Goal: Task Accomplishment & Management: Manage account settings

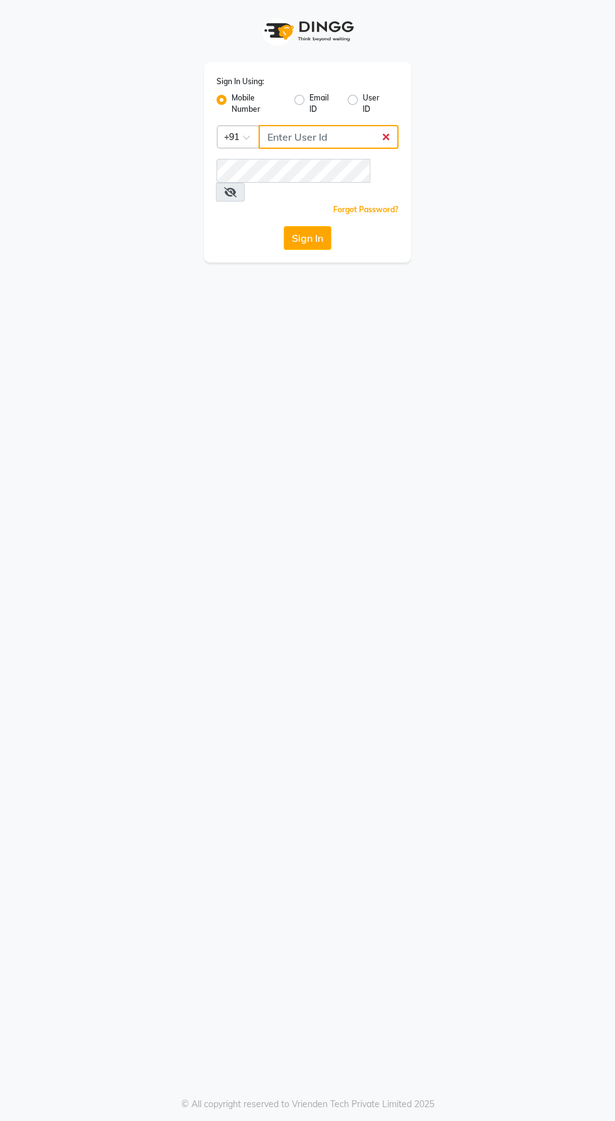
type input "9600622338"
click at [284, 226] on button "Sign In" at bounding box center [308, 238] width 48 height 24
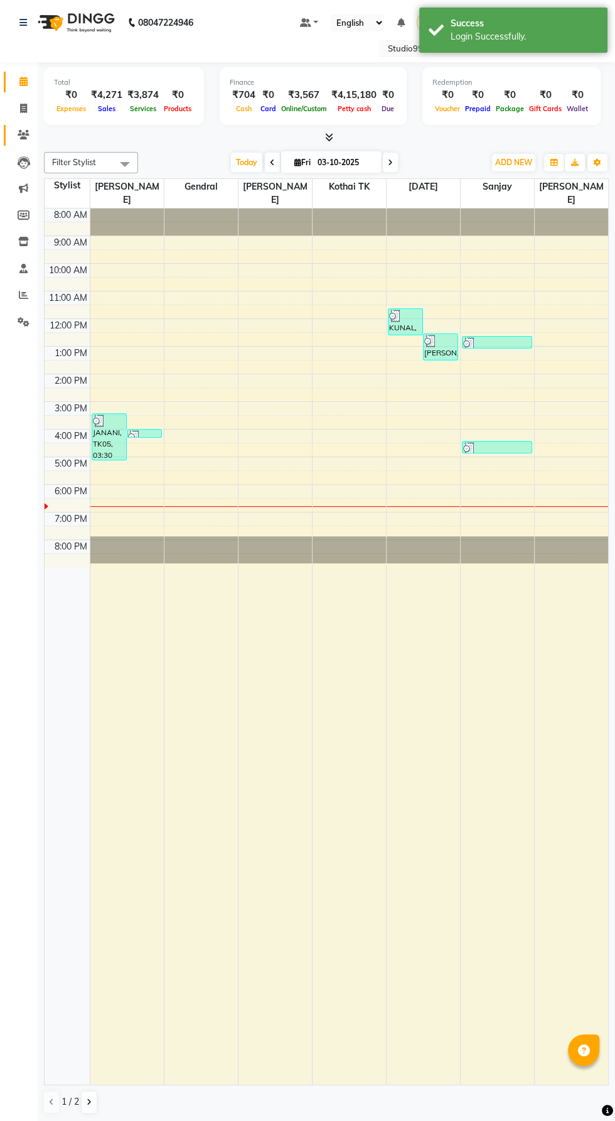
click at [24, 135] on icon at bounding box center [24, 134] width 12 height 9
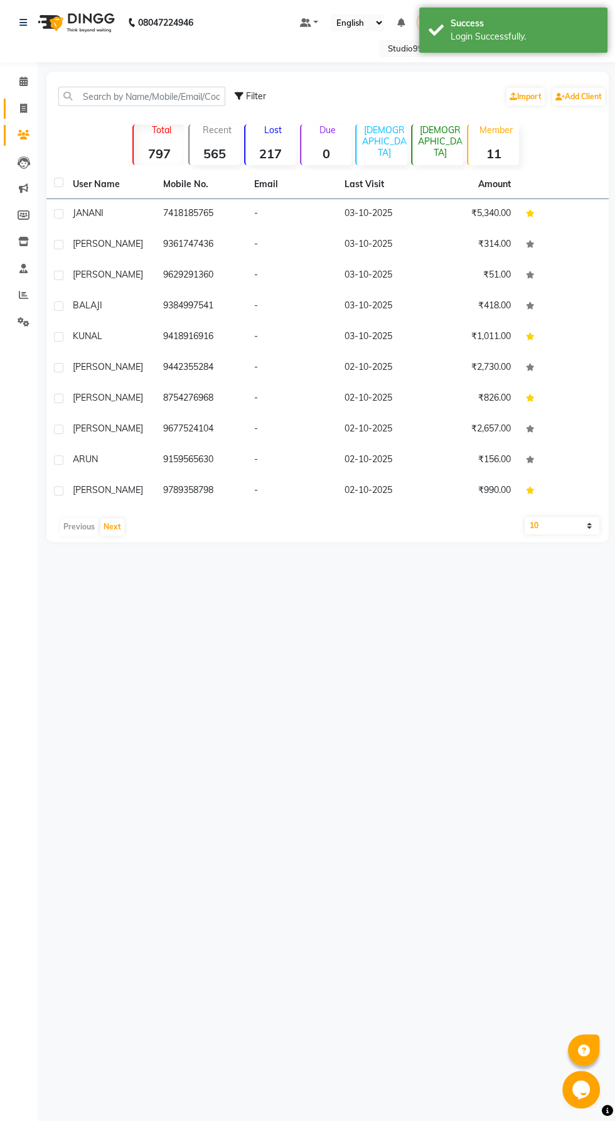
click at [23, 108] on icon at bounding box center [23, 108] width 7 height 9
select select "service"
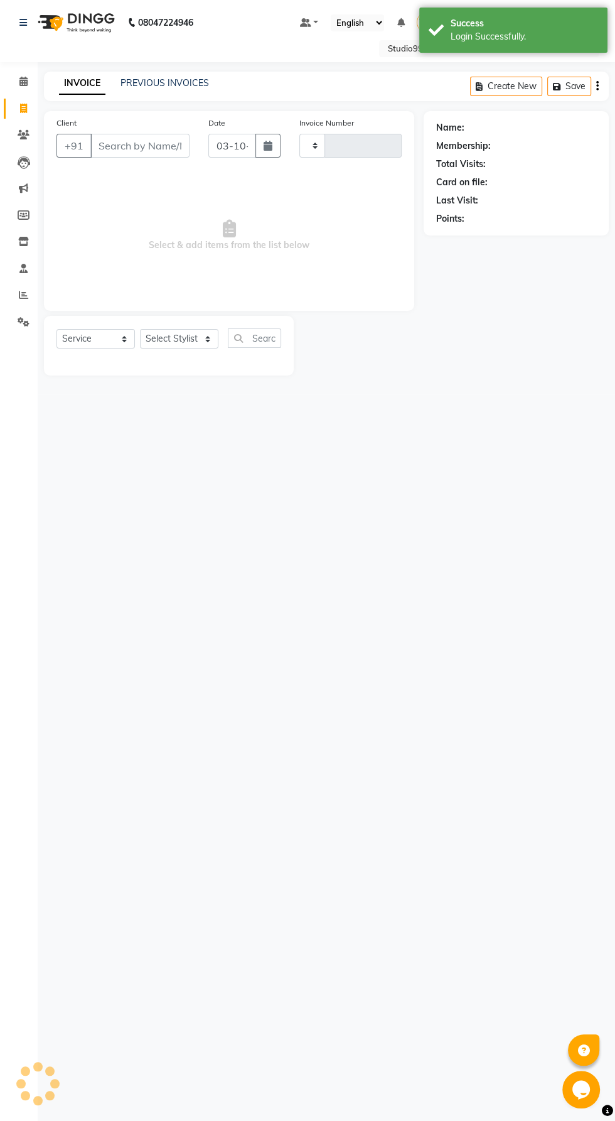
type input "1253"
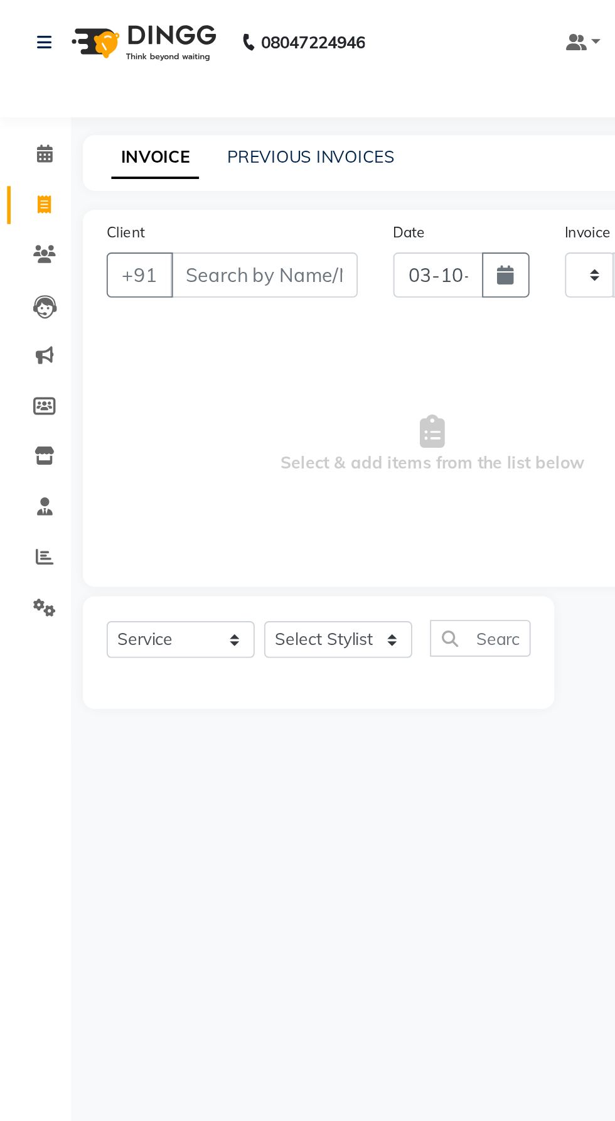
select select "8331"
click at [159, 82] on link "PREVIOUS INVOICES" at bounding box center [165, 82] width 89 height 11
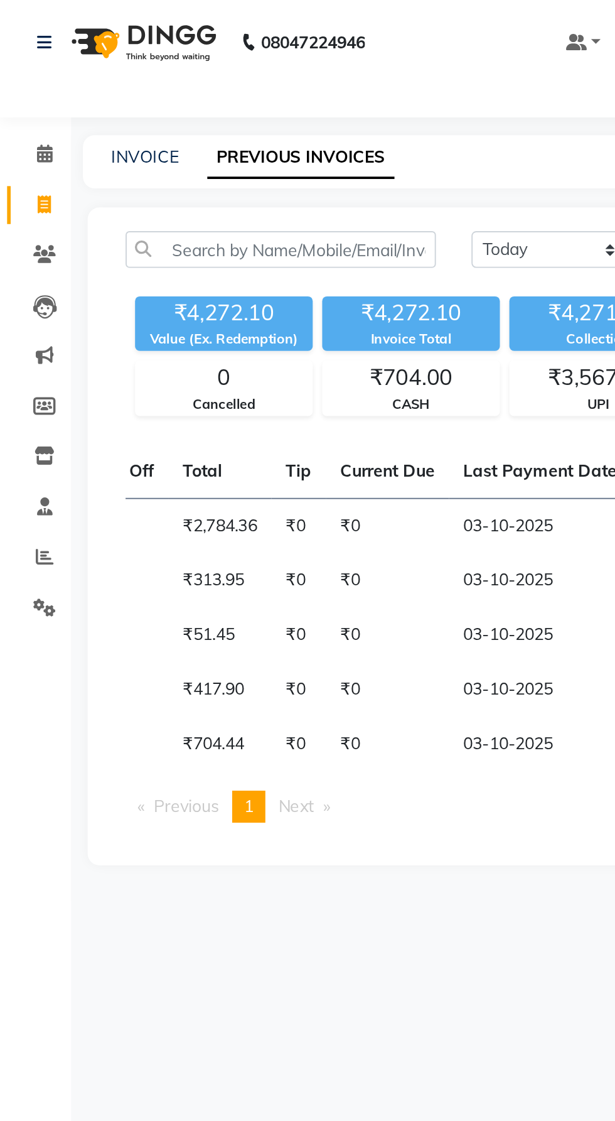
scroll to position [0, 515]
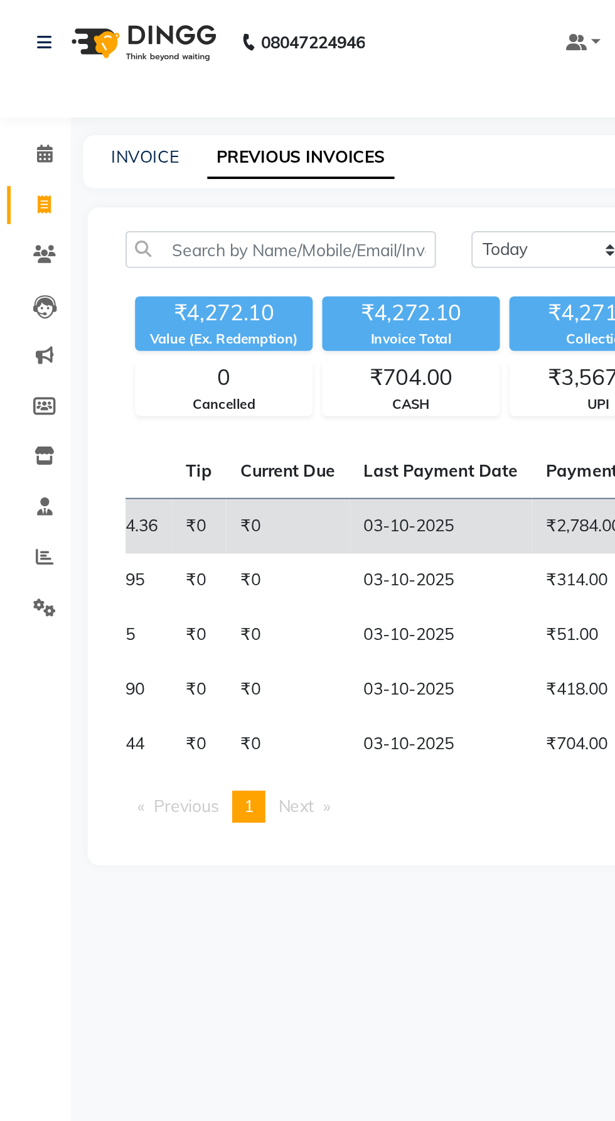
click at [255, 275] on td "03-10-2025" at bounding box center [233, 279] width 97 height 30
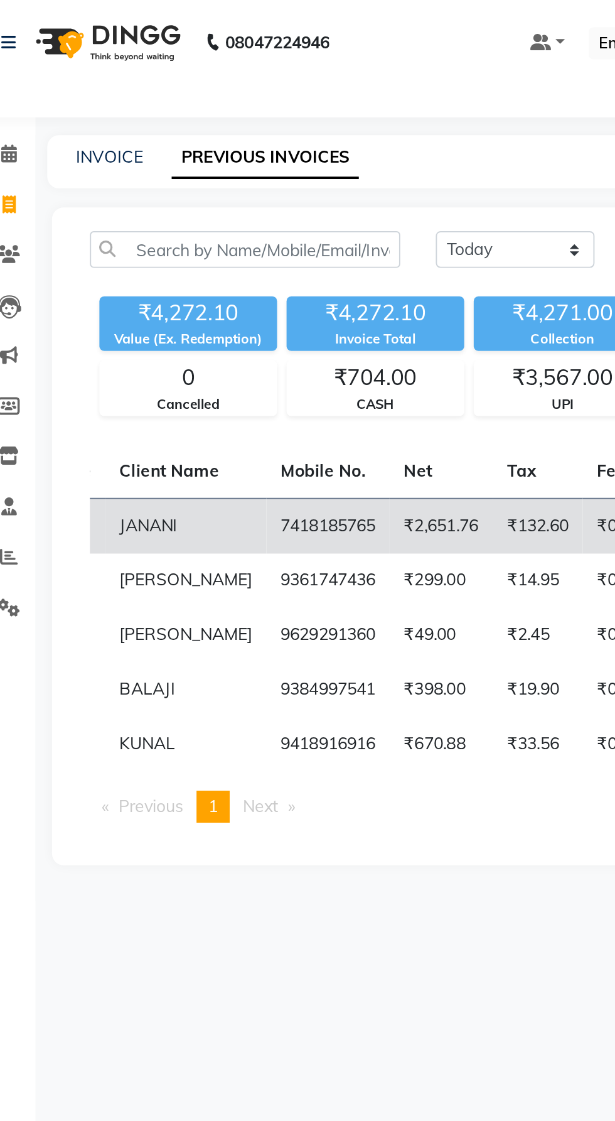
scroll to position [0, 0]
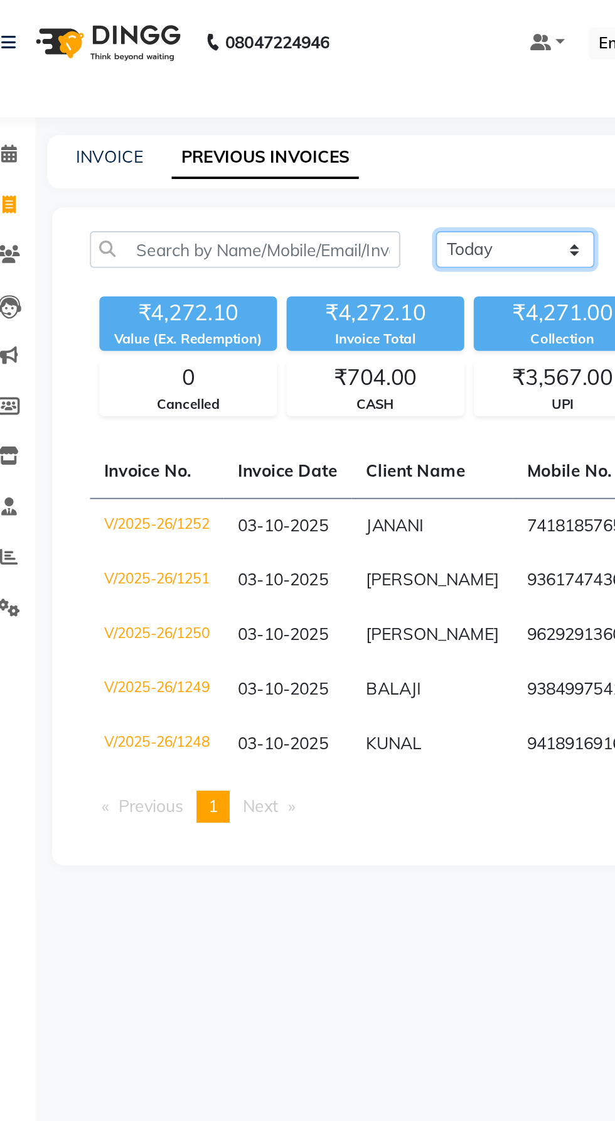
click at [312, 128] on select "[DATE] [DATE] Custom Range" at bounding box center [292, 131] width 84 height 19
click at [250, 122] on select "[DATE] [DATE] Custom Range" at bounding box center [292, 131] width 84 height 19
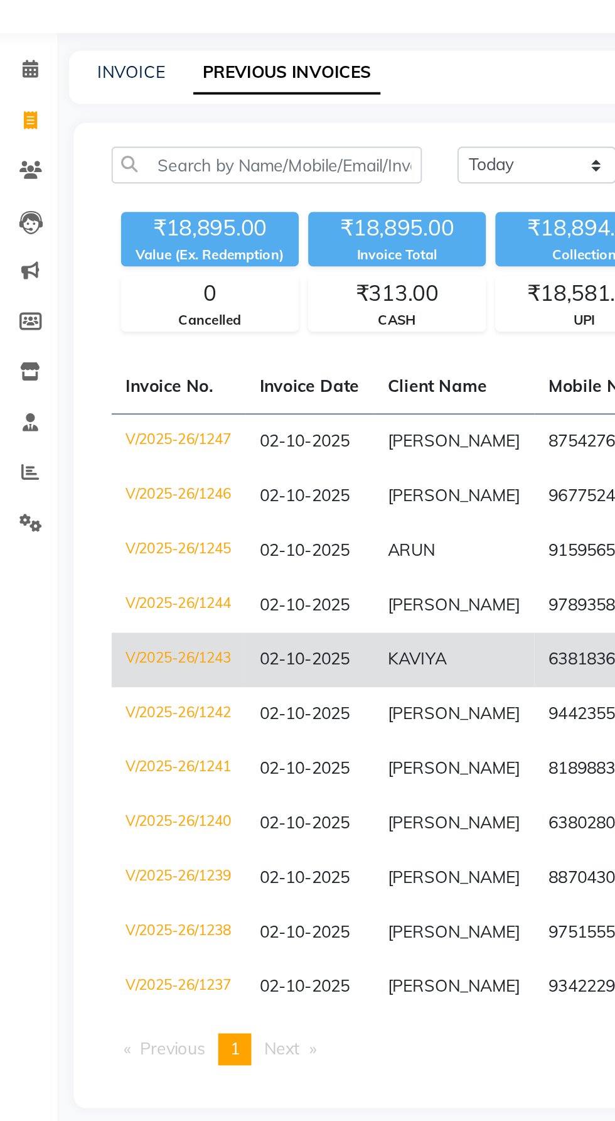
click at [257, 382] on td "KAVIYA" at bounding box center [247, 394] width 85 height 29
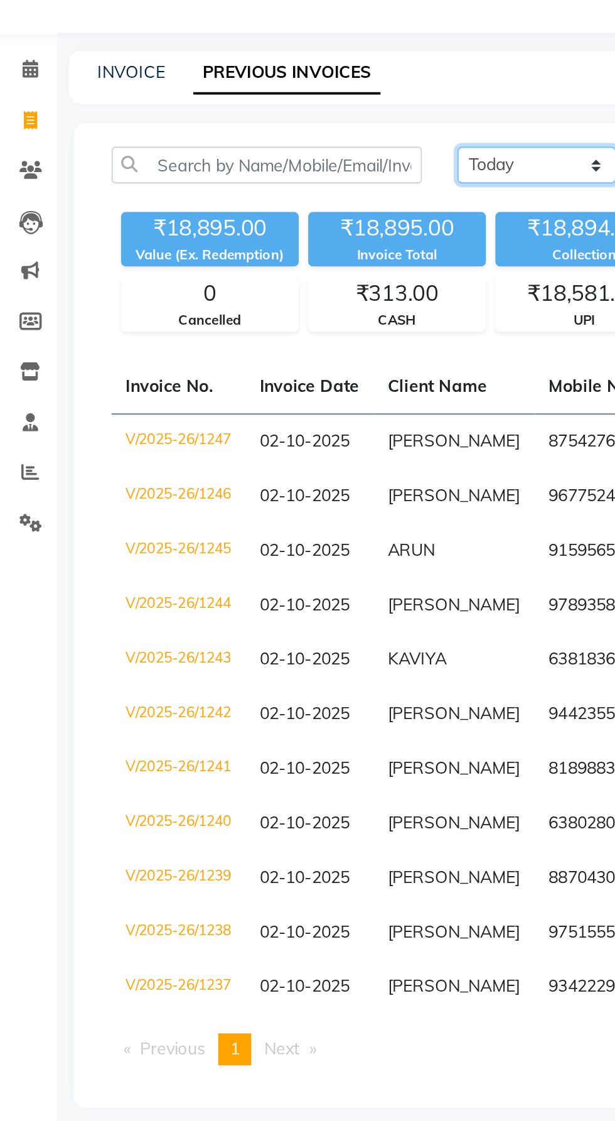
click at [296, 130] on select "[DATE] [DATE] Custom Range" at bounding box center [292, 131] width 84 height 19
select select "range"
click at [250, 122] on select "[DATE] [DATE] Custom Range" at bounding box center [292, 131] width 84 height 19
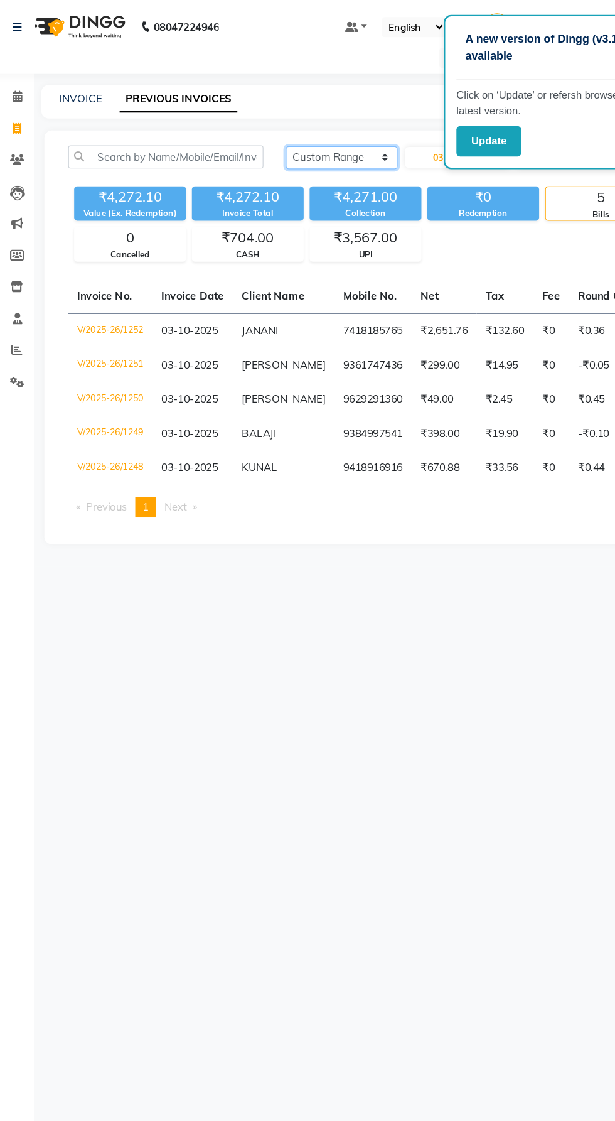
click at [332, 129] on select "[DATE] [DATE] Custom Range" at bounding box center [297, 132] width 94 height 19
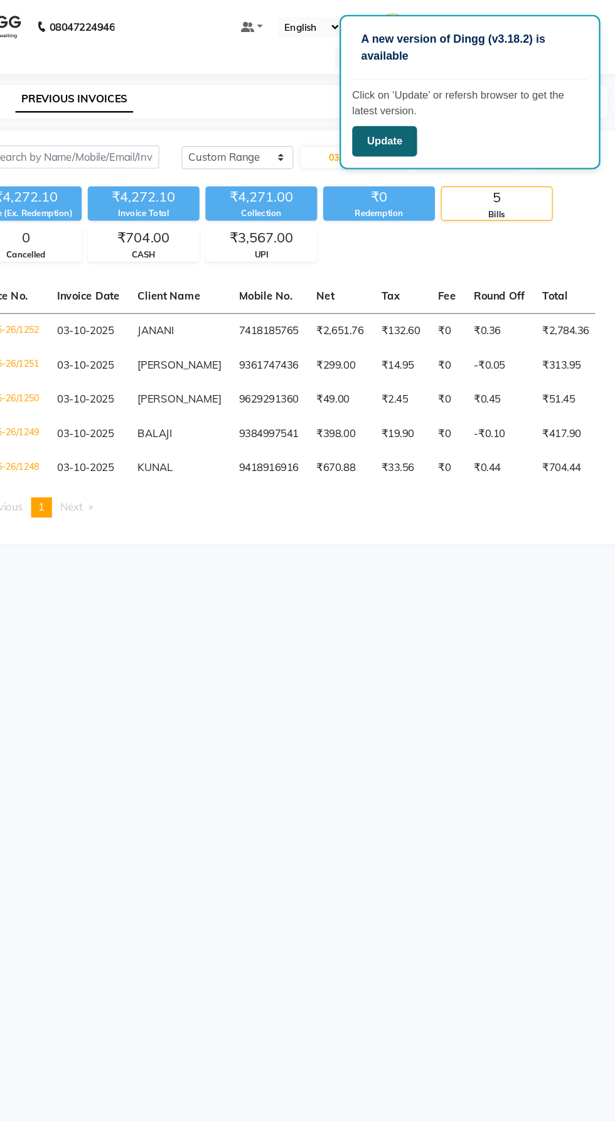
click at [423, 114] on button "Update" at bounding box center [421, 119] width 55 height 26
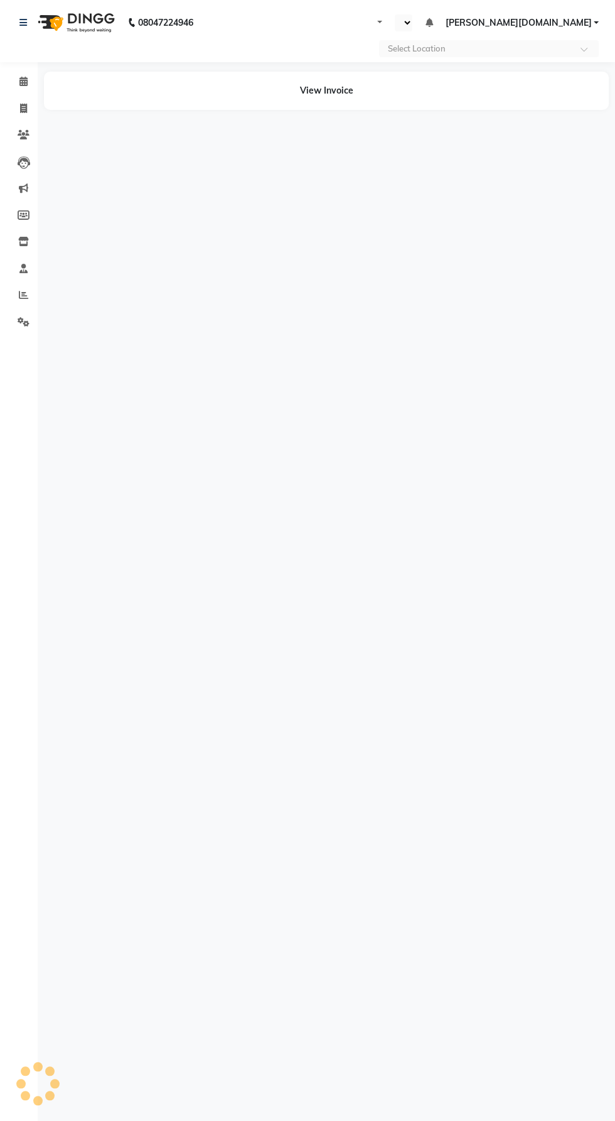
select select "en"
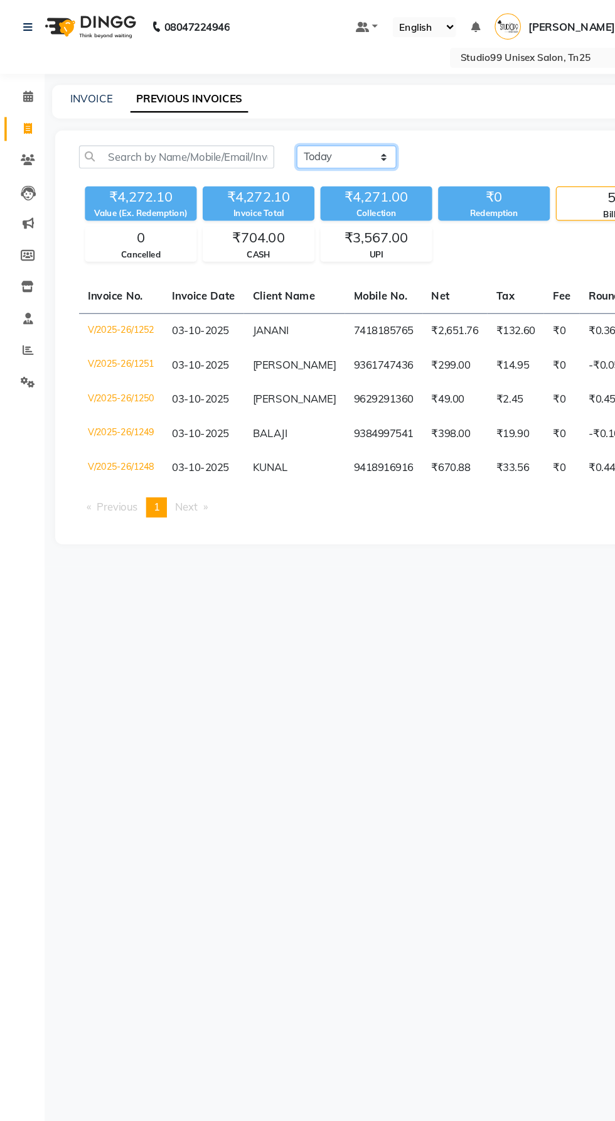
click at [309, 127] on select "[DATE] [DATE] Custom Range" at bounding box center [292, 131] width 84 height 19
select select "range"
click at [250, 122] on select "[DATE] [DATE] Custom Range" at bounding box center [292, 131] width 84 height 19
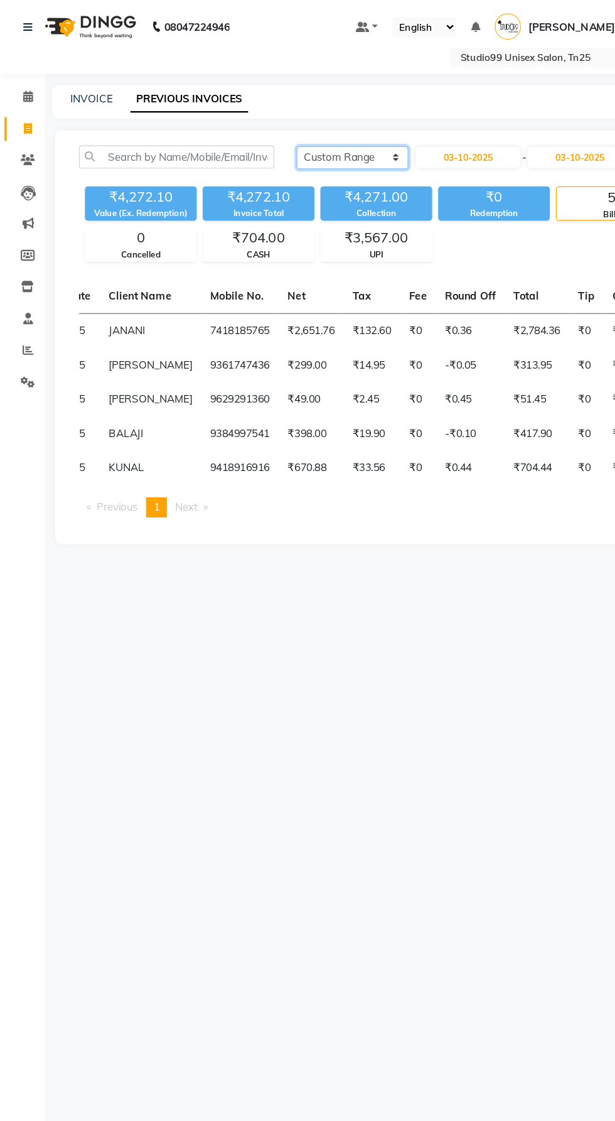
scroll to position [0, 134]
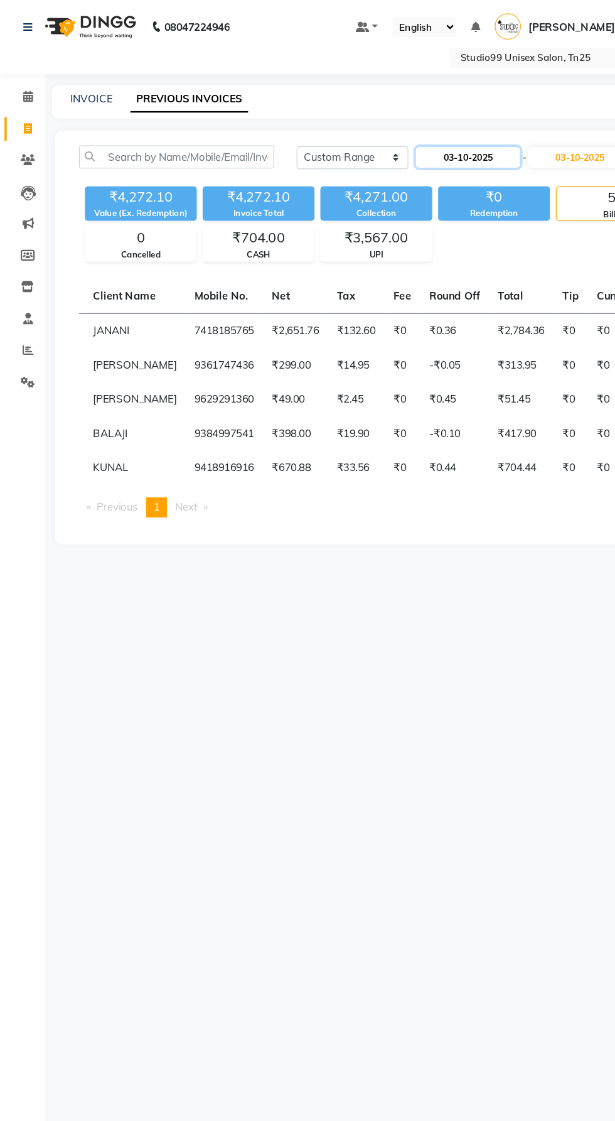
click at [401, 133] on input "03-10-2025" at bounding box center [394, 133] width 88 height 18
select select "10"
select select "2025"
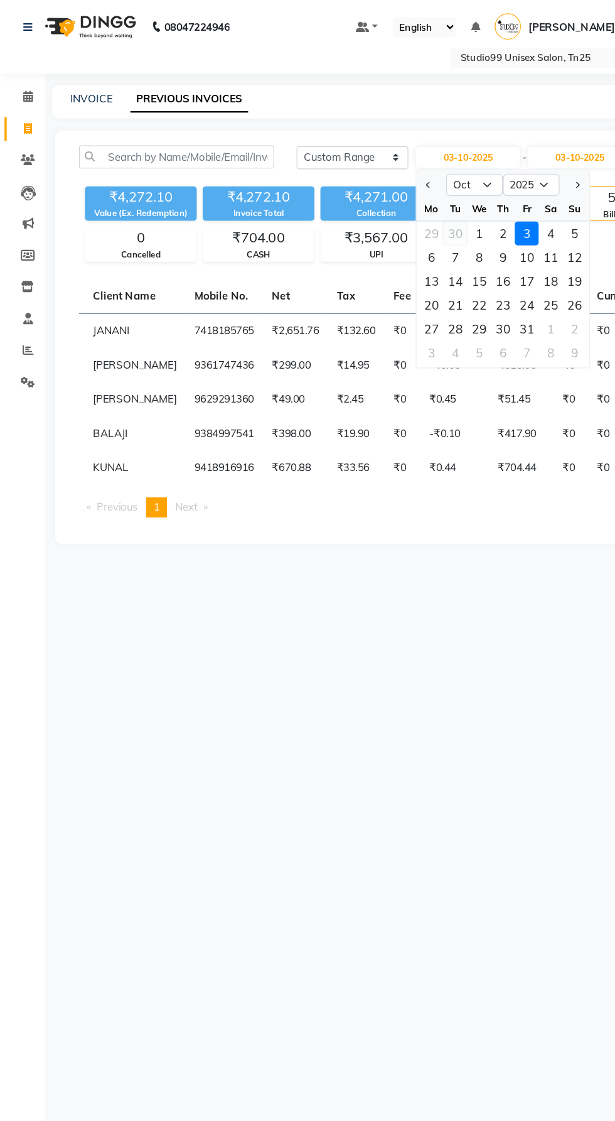
click at [384, 196] on div "30" at bounding box center [384, 196] width 20 height 20
type input "30-09-2025"
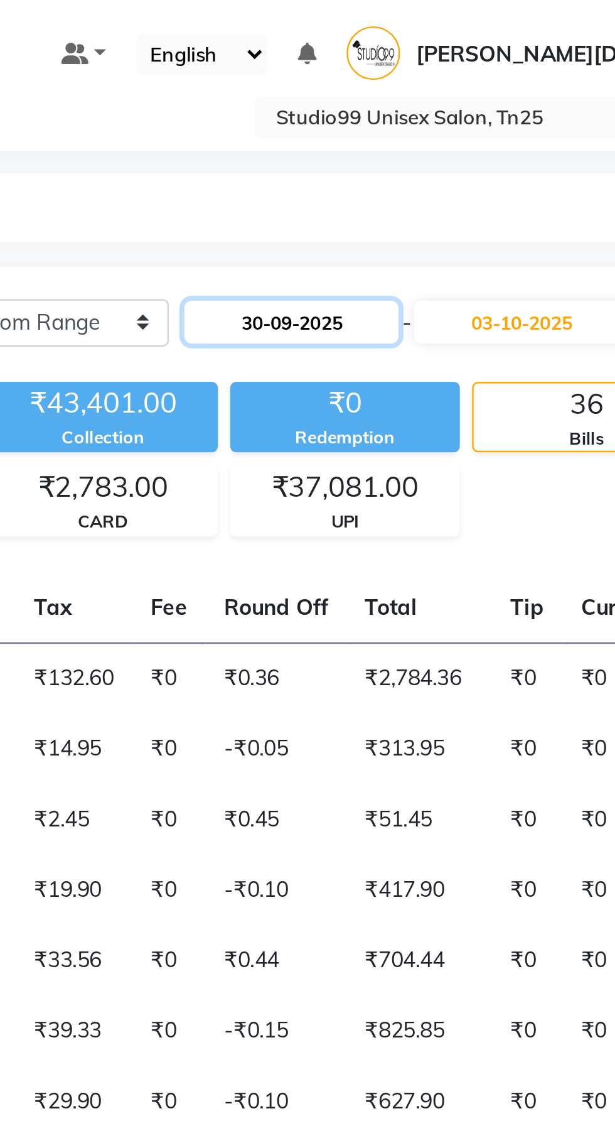
click at [416, 129] on input "30-09-2025" at bounding box center [394, 133] width 88 height 18
select select "9"
select select "2025"
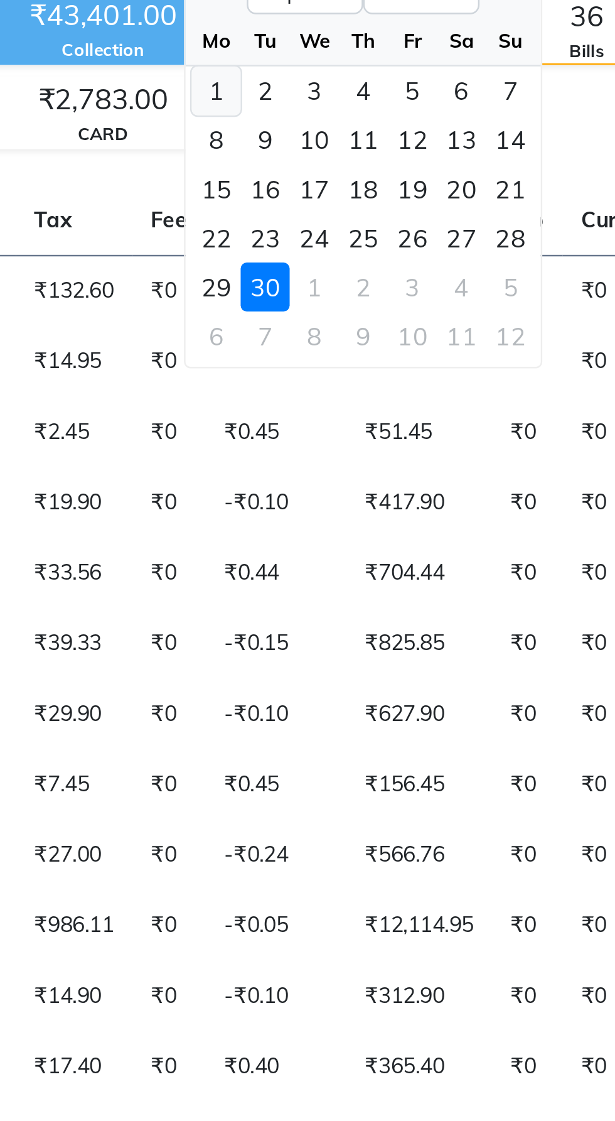
click at [362, 197] on div "1" at bounding box center [364, 196] width 20 height 20
type input "01-09-2025"
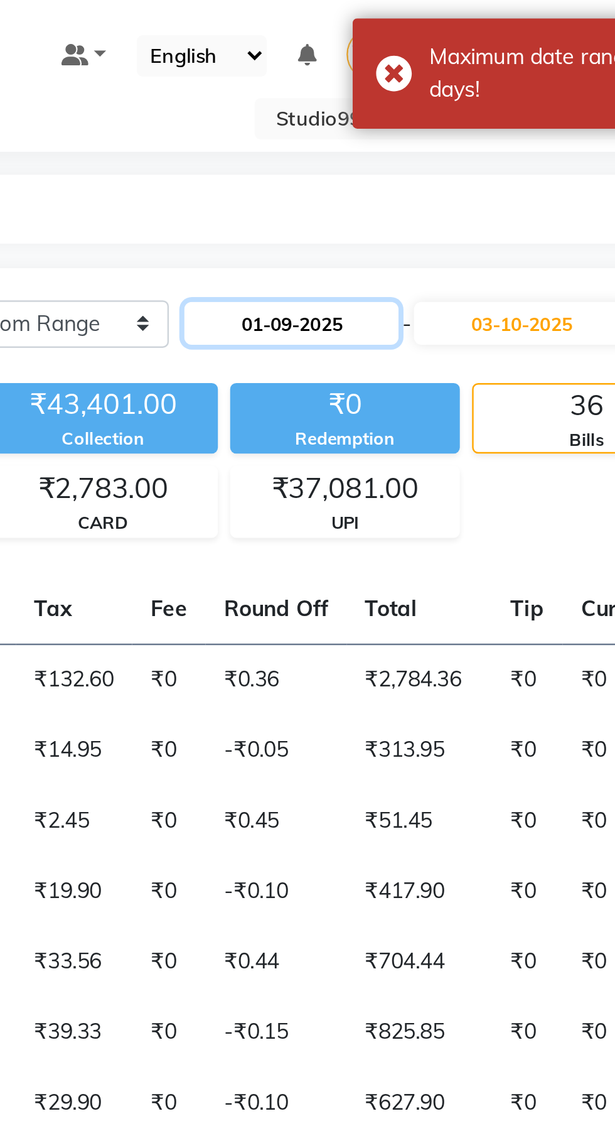
click at [426, 129] on input "01-09-2025" at bounding box center [394, 133] width 88 height 18
select select "9"
select select "2025"
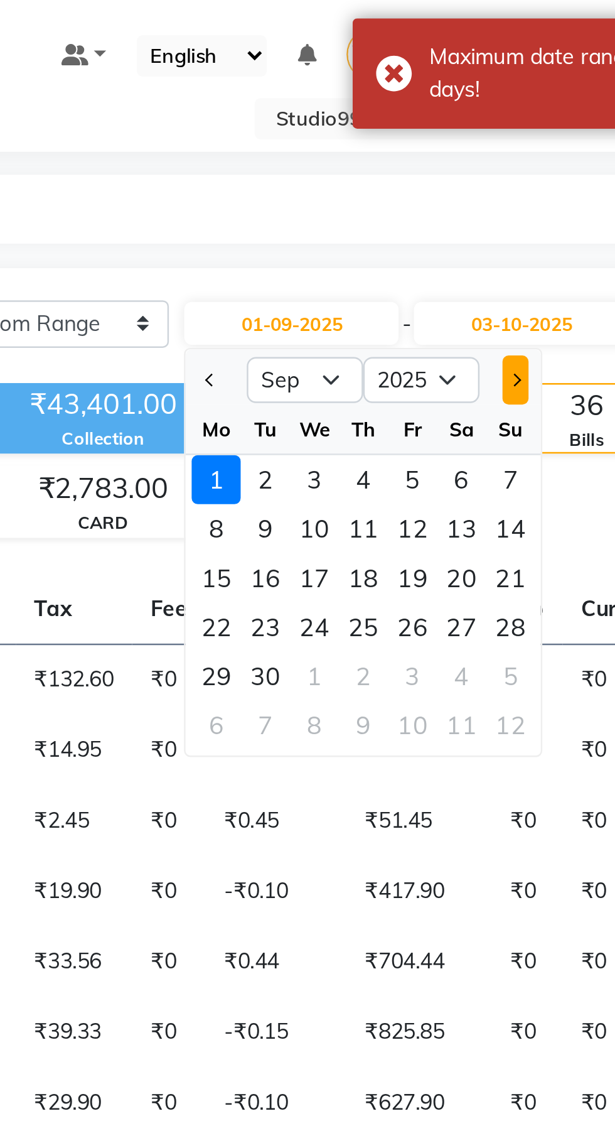
click at [487, 151] on button "Next month" at bounding box center [486, 156] width 11 height 20
select select "10"
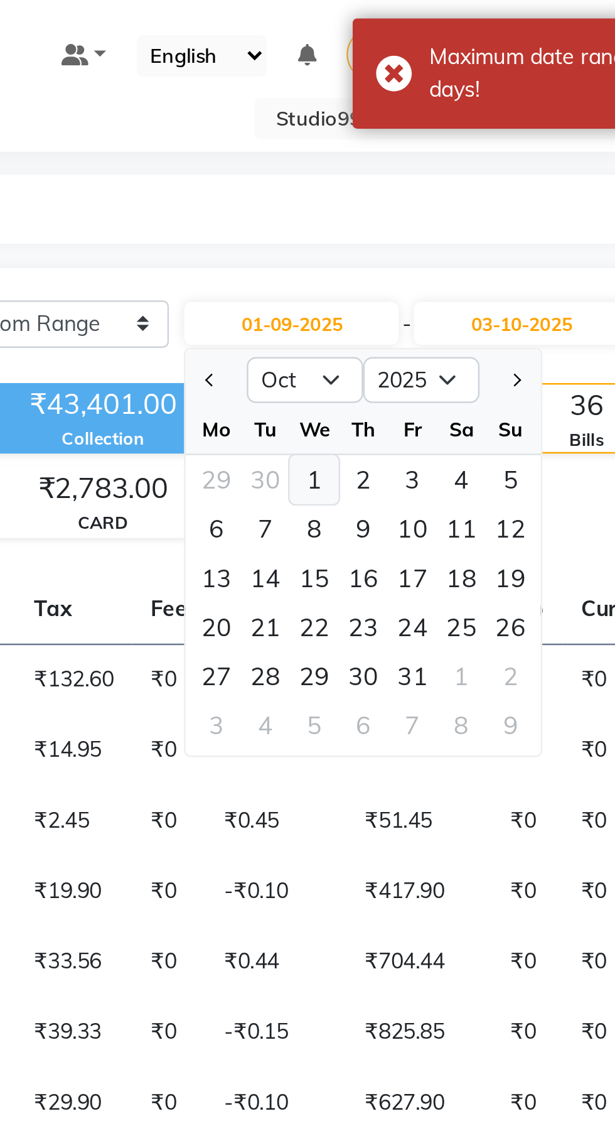
click at [401, 197] on div "1" at bounding box center [404, 196] width 20 height 20
type input "01-10-2025"
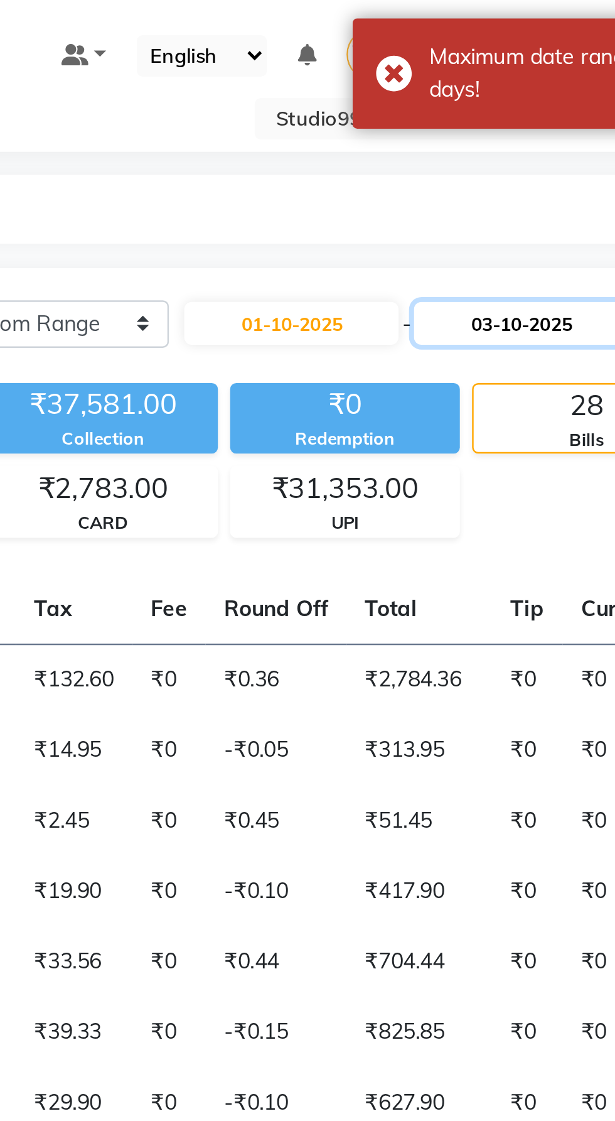
click at [497, 131] on input "03-10-2025" at bounding box center [489, 133] width 88 height 18
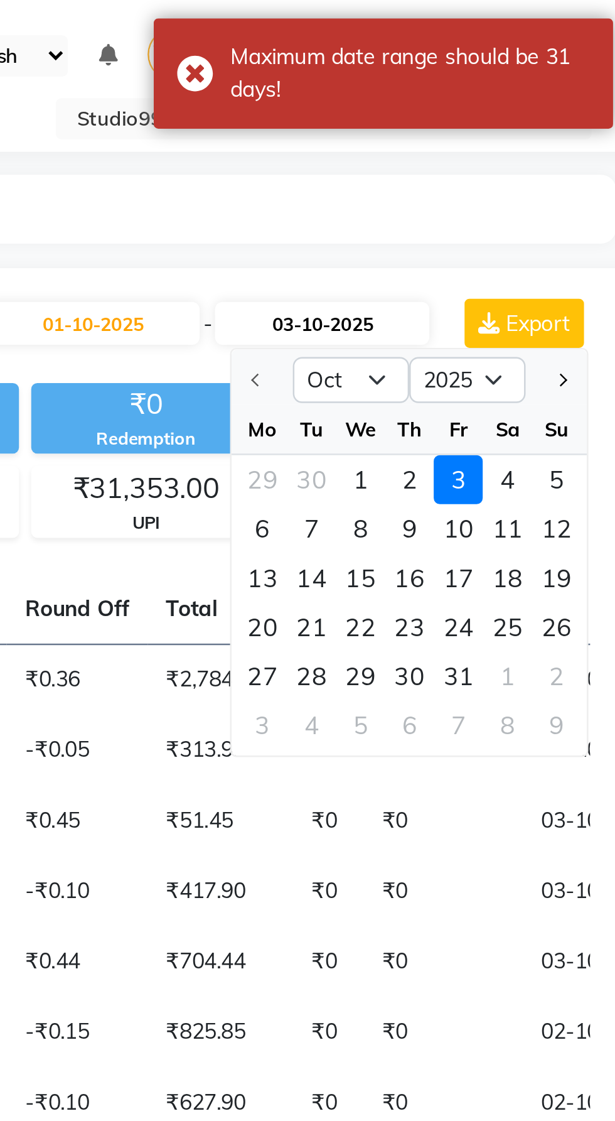
scroll to position [0, 0]
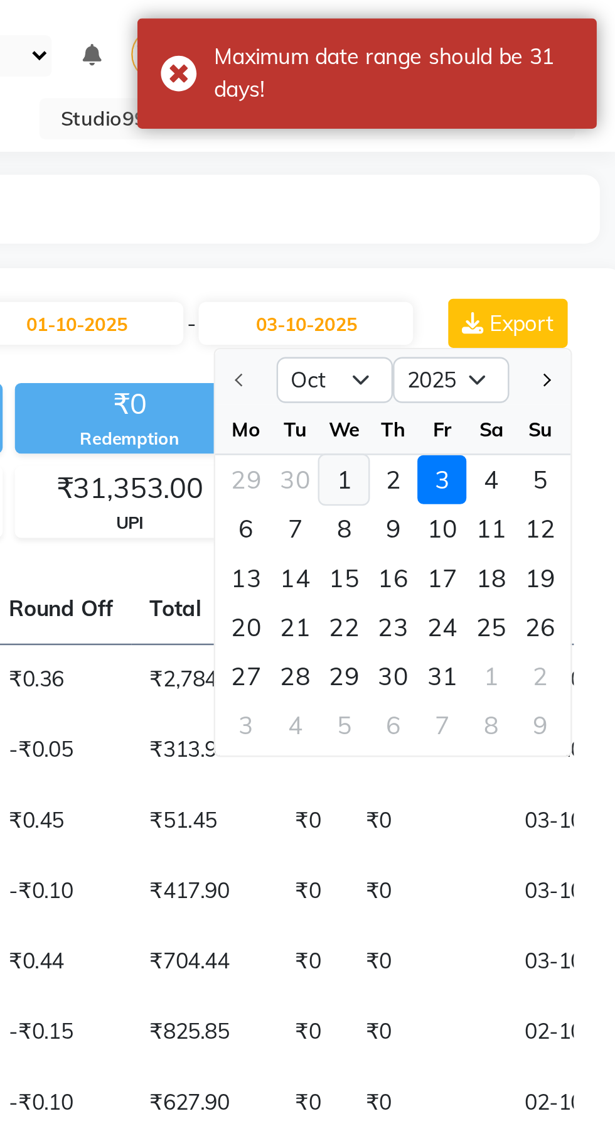
click at [500, 197] on div "1" at bounding box center [504, 196] width 20 height 20
type input "01-10-2025"
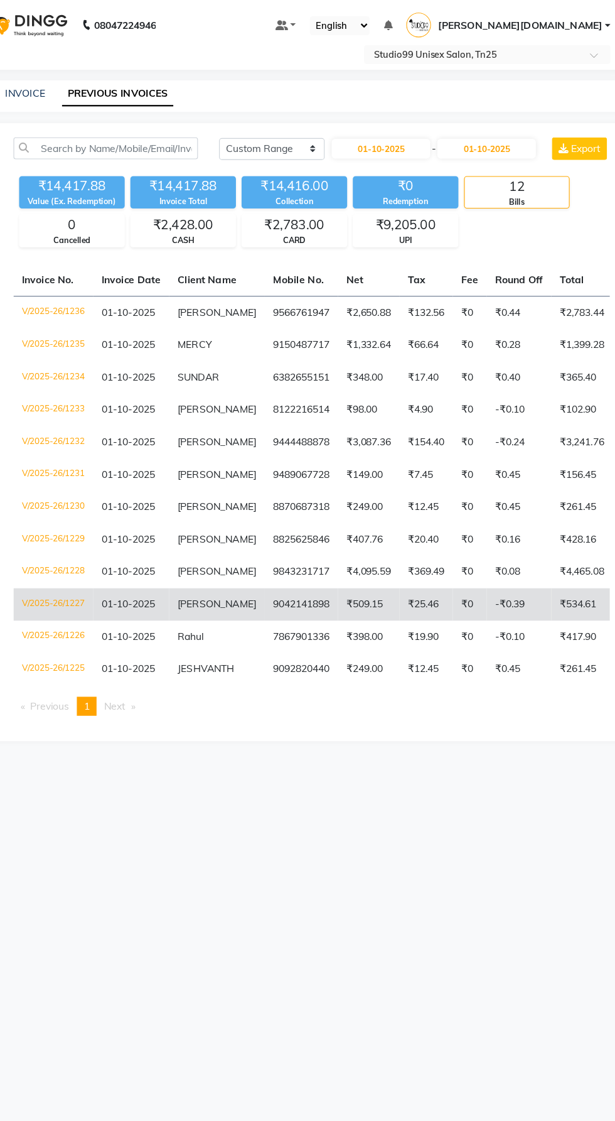
click at [519, 549] on td "-₹0.39" at bounding box center [518, 538] width 58 height 29
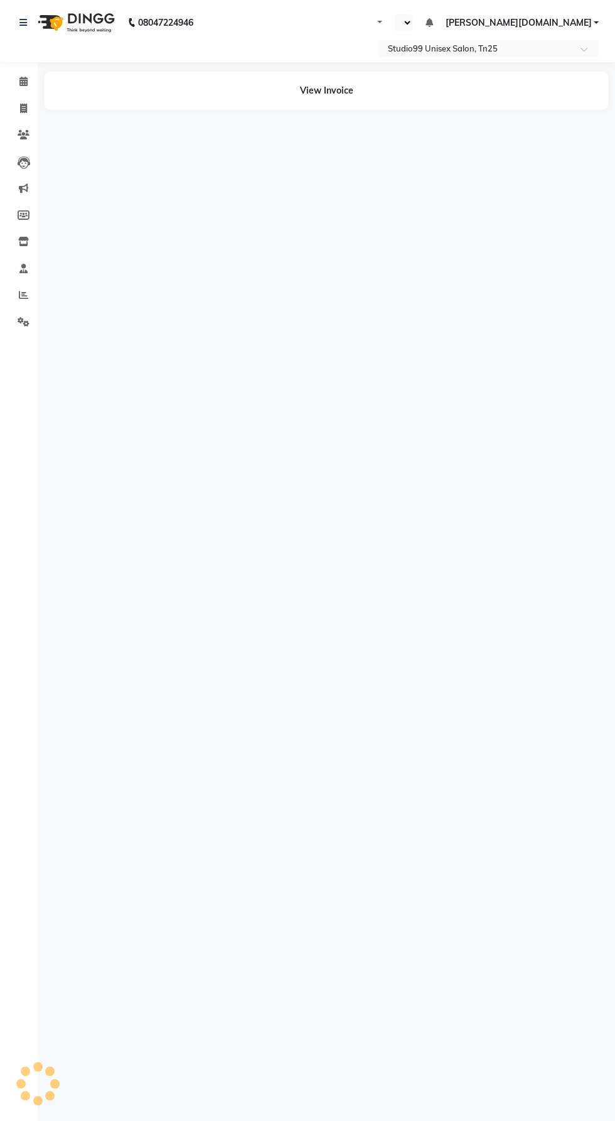
select select "en"
